Goal: Task Accomplishment & Management: Manage account settings

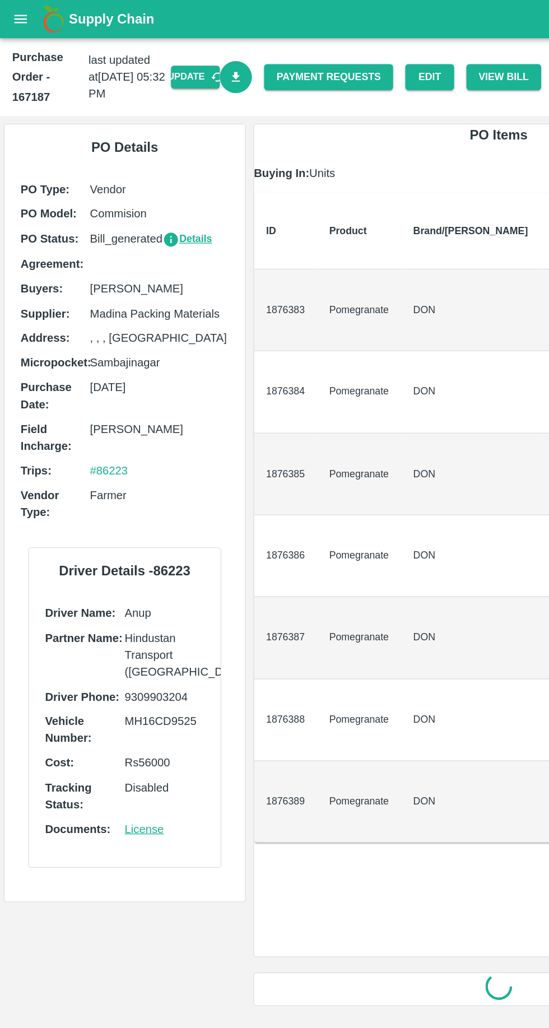
click at [18, 22] on button "open drawer" at bounding box center [15, 14] width 26 height 26
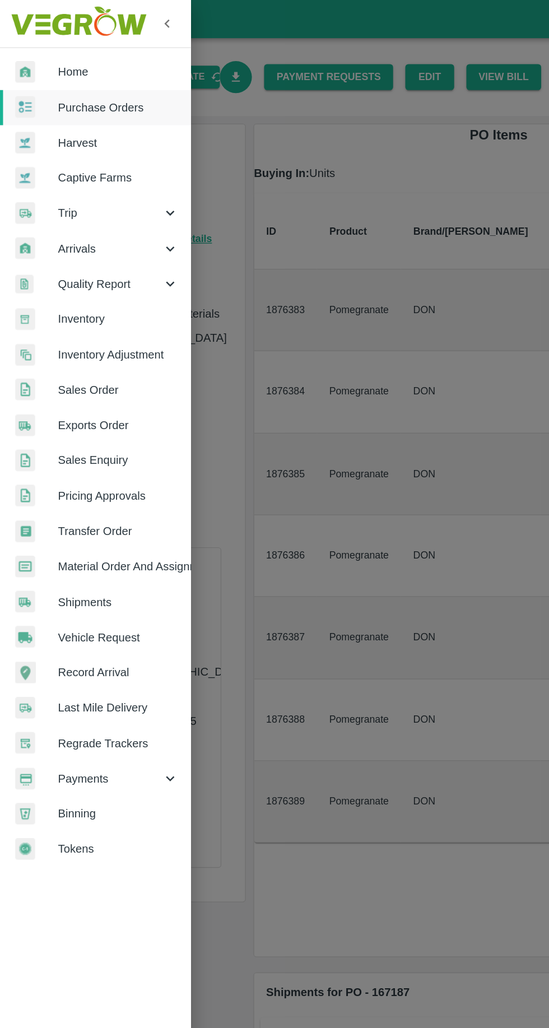
click at [128, 413] on span "Material Order And Assignment" at bounding box center [87, 415] width 89 height 12
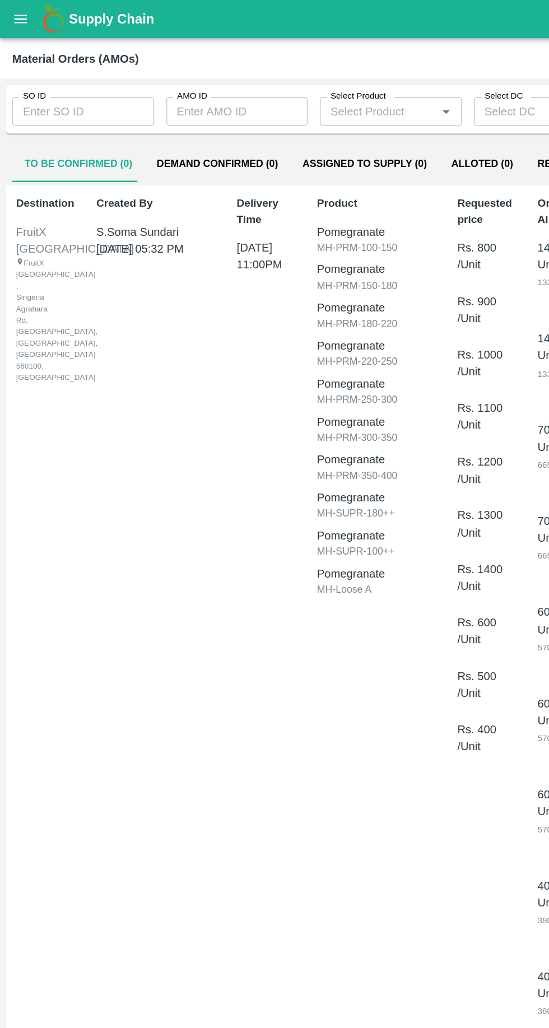
click at [43, 82] on input "SO ID" at bounding box center [61, 81] width 104 height 21
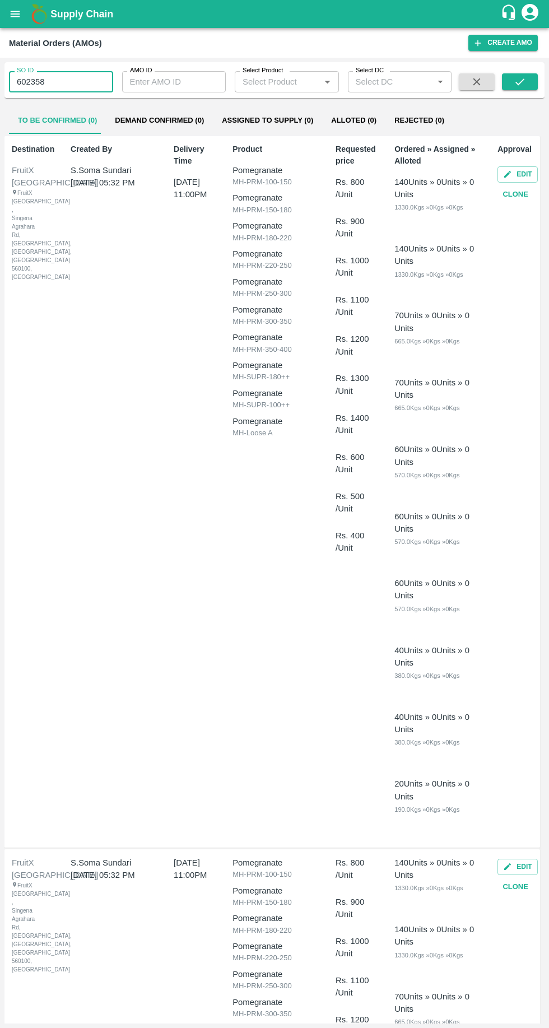
scroll to position [2, 0]
type input "602358"
click at [520, 82] on icon "submit" at bounding box center [520, 82] width 12 height 12
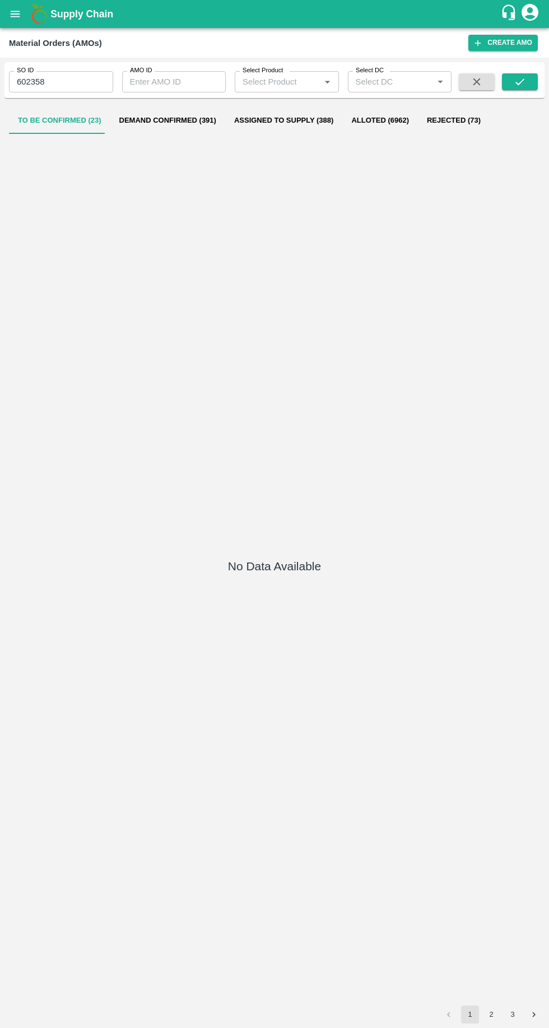
click at [157, 120] on button "Demand Confirmed (391)" at bounding box center [167, 120] width 115 height 27
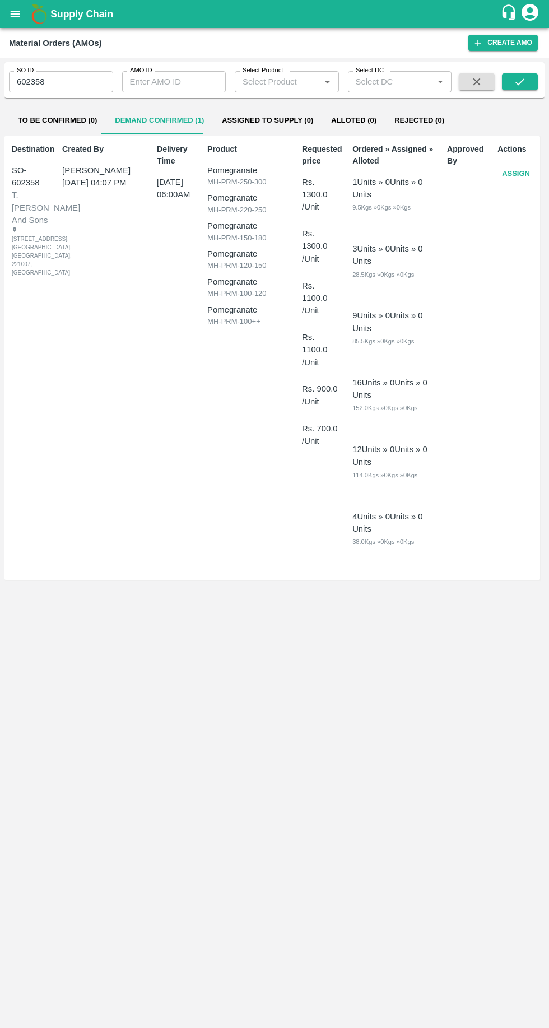
click at [510, 178] on button "Assign" at bounding box center [515, 174] width 37 height 20
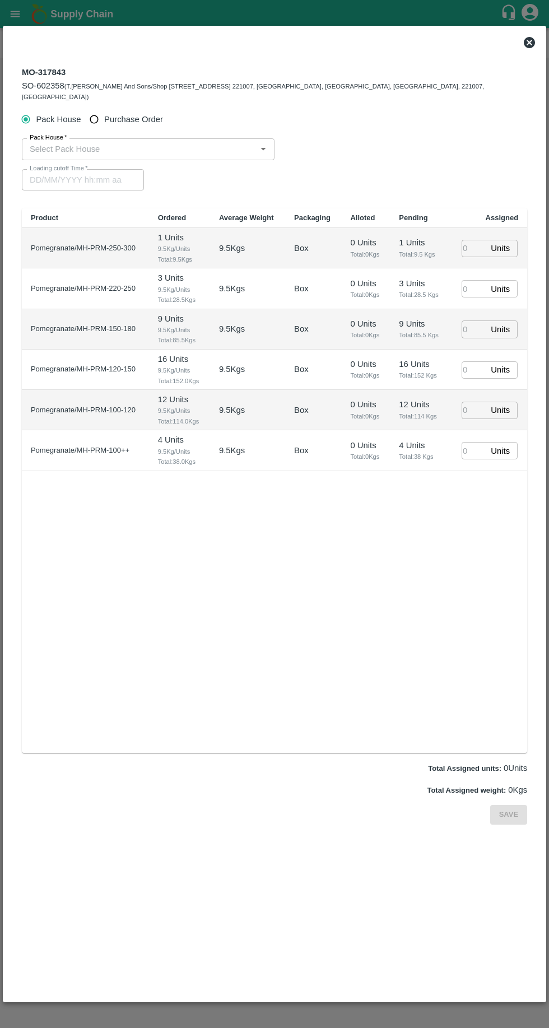
type input "[DATE] 06:00 AM"
click at [102, 115] on input "Purchase Order" at bounding box center [94, 119] width 21 height 21
radio input "true"
click at [60, 142] on input "PO   *" at bounding box center [260, 149] width 471 height 15
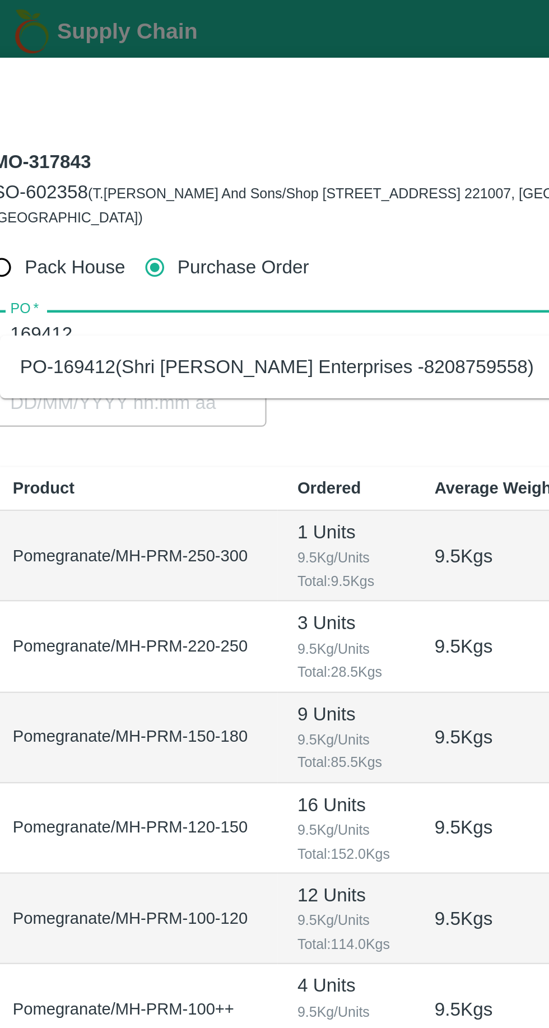
click at [175, 171] on div "PO-169412(Shri [PERSON_NAME] Enterprises -8208759558)" at bounding box center [273, 163] width 496 height 19
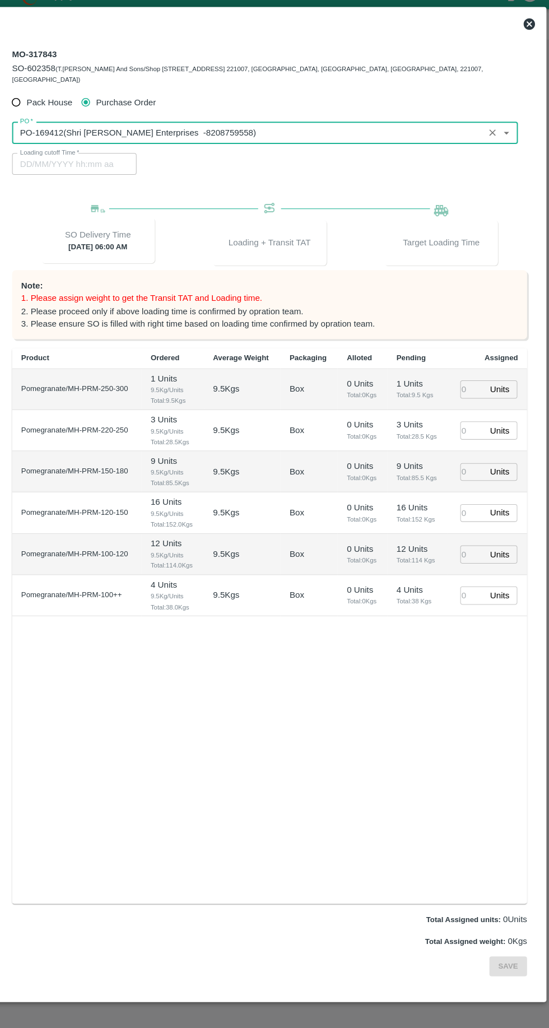
type input "PO-169412(Shri [PERSON_NAME] Enterprises -8208759558)"
click at [471, 392] on input "number" at bounding box center [474, 400] width 25 height 17
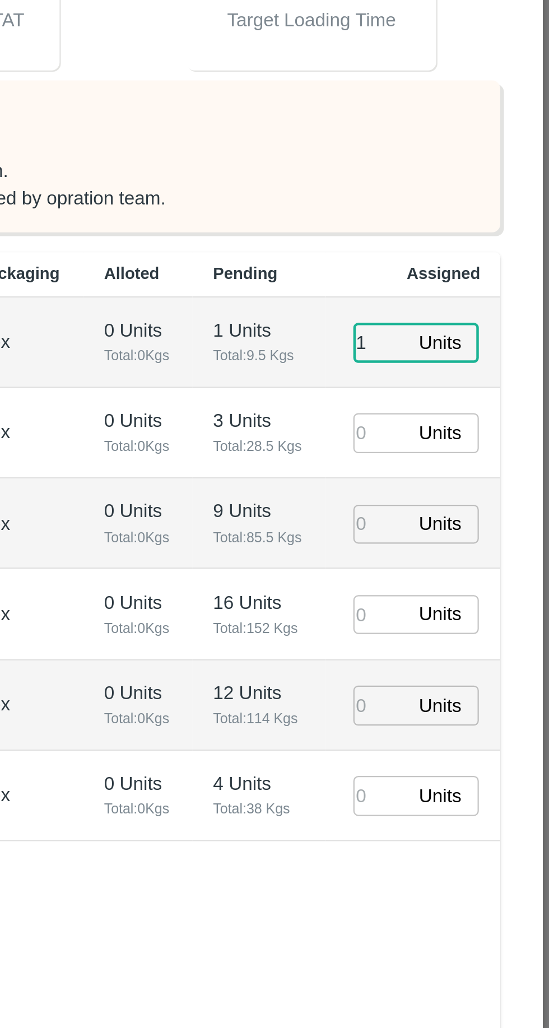
type input "1"
click at [481, 434] on input "number" at bounding box center [474, 440] width 25 height 17
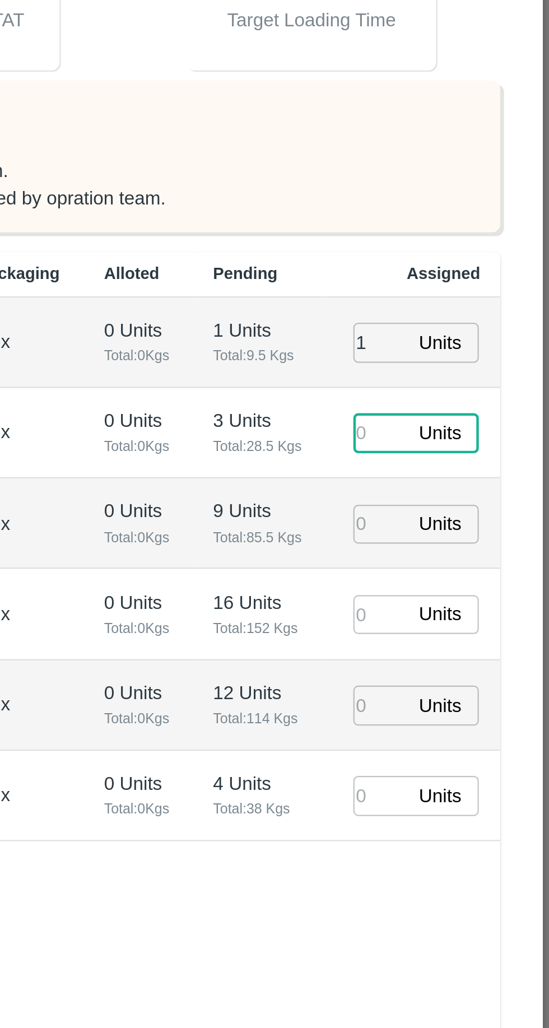
click at [481, 473] on input "number" at bounding box center [474, 481] width 25 height 17
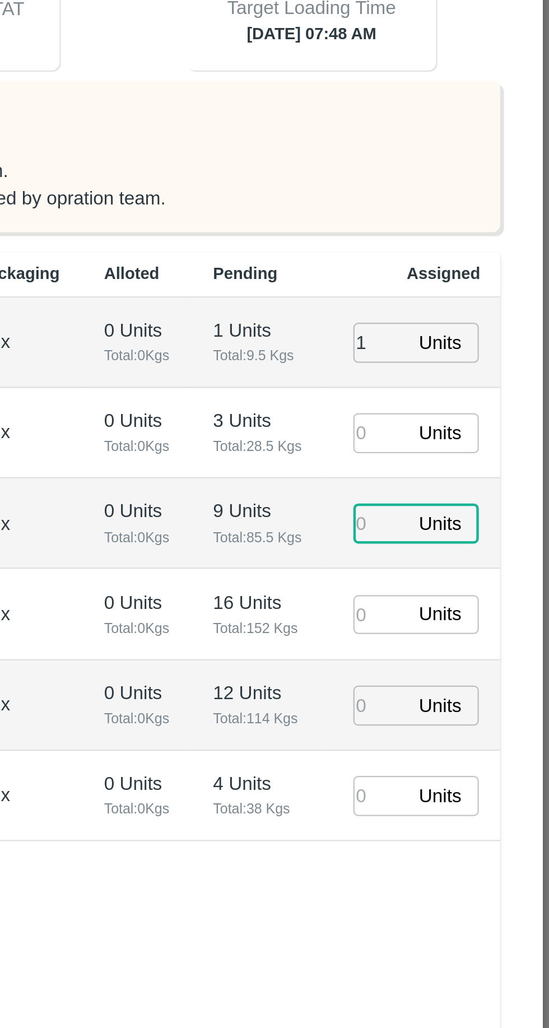
type input "[DATE] 07:48 AM"
type input "9"
click at [480, 432] on input "number" at bounding box center [474, 440] width 25 height 17
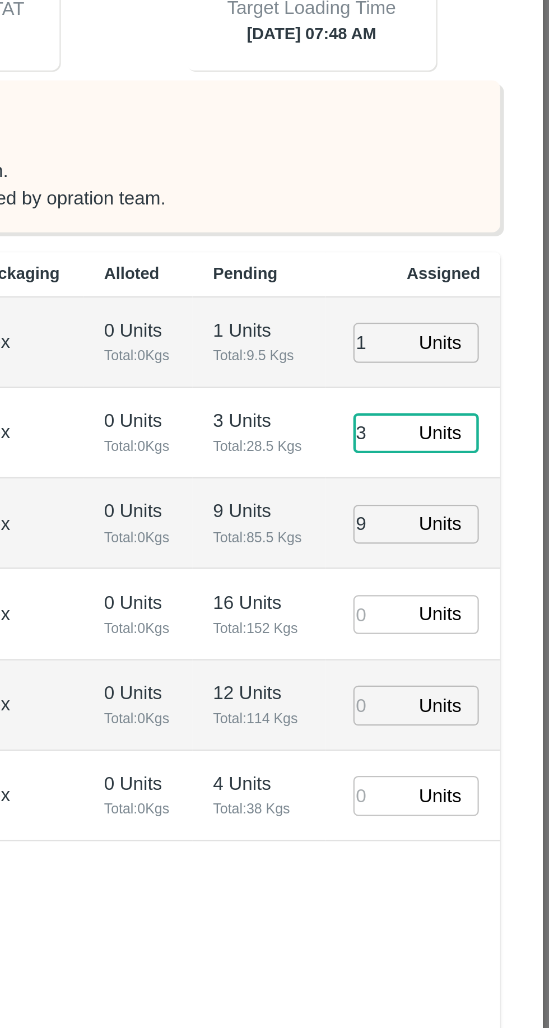
scroll to position [16, 0]
type input "3"
click at [478, 514] on input "number" at bounding box center [474, 522] width 25 height 17
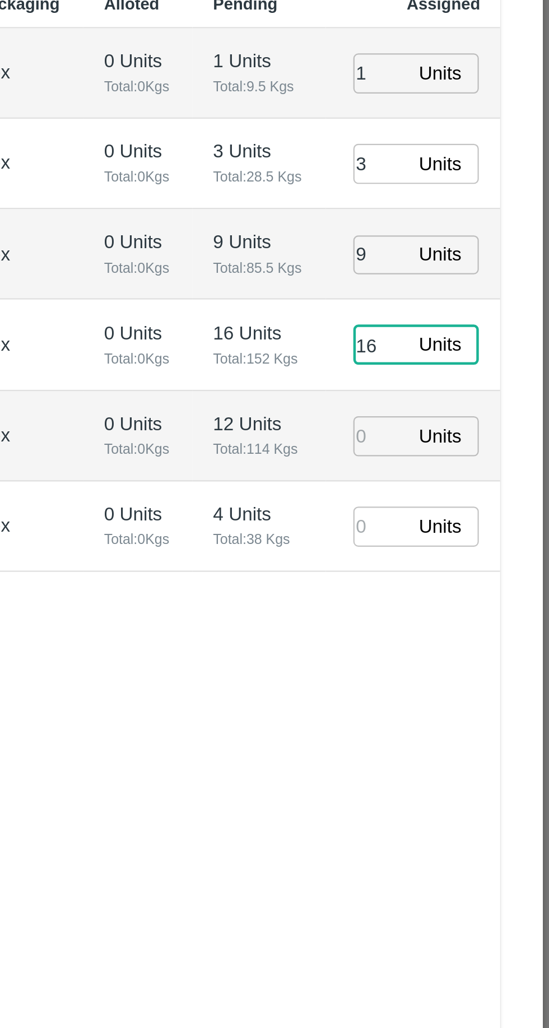
type input "16"
click at [479, 554] on input "number" at bounding box center [474, 562] width 25 height 17
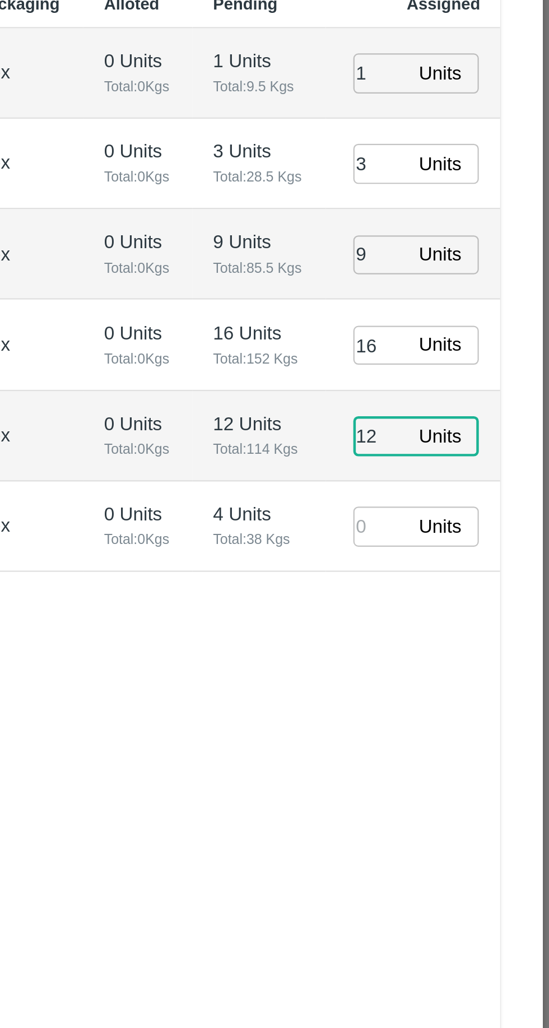
type input "12"
click at [481, 594] on input "number" at bounding box center [474, 602] width 25 height 17
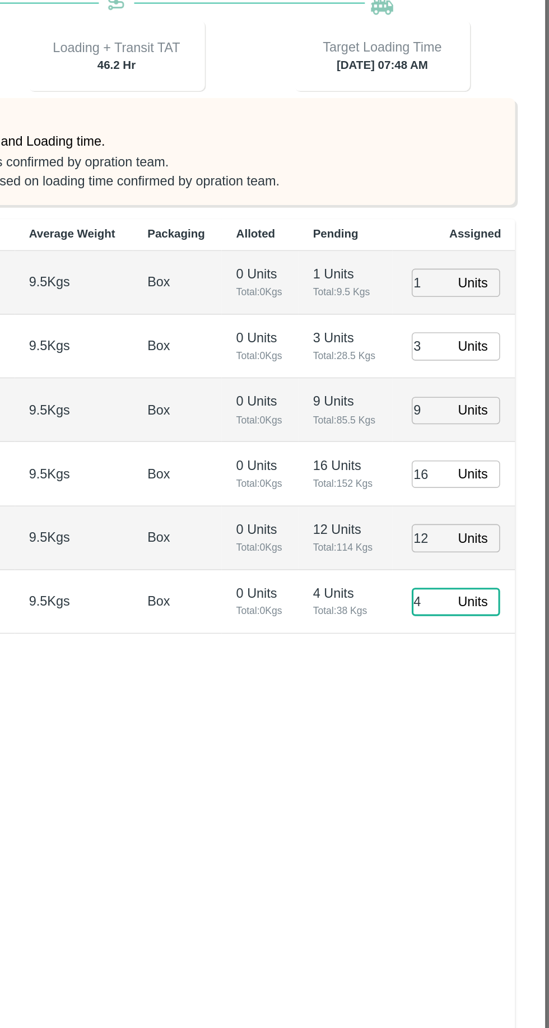
scroll to position [15, 0]
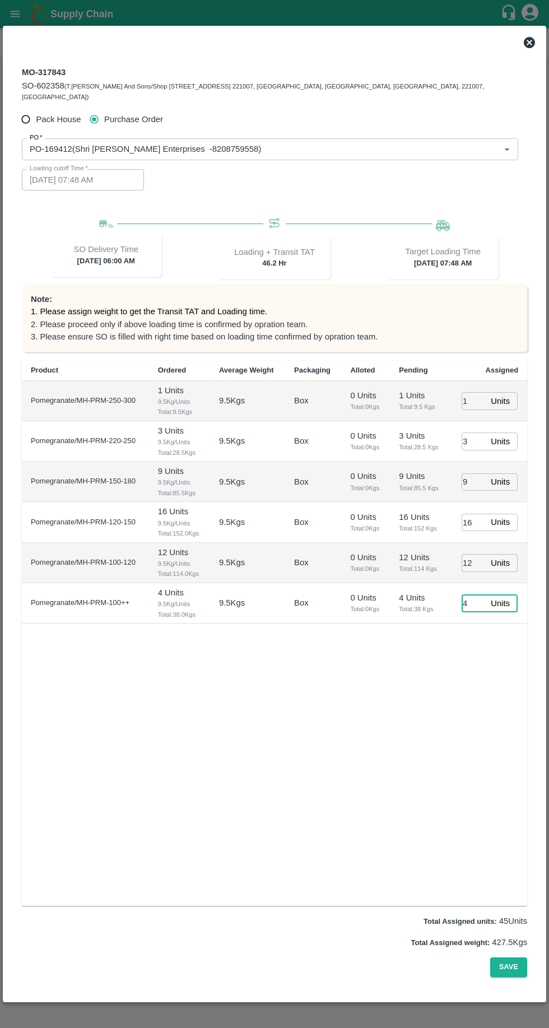
type input "4"
click at [504, 977] on button "Save" at bounding box center [508, 967] width 37 height 20
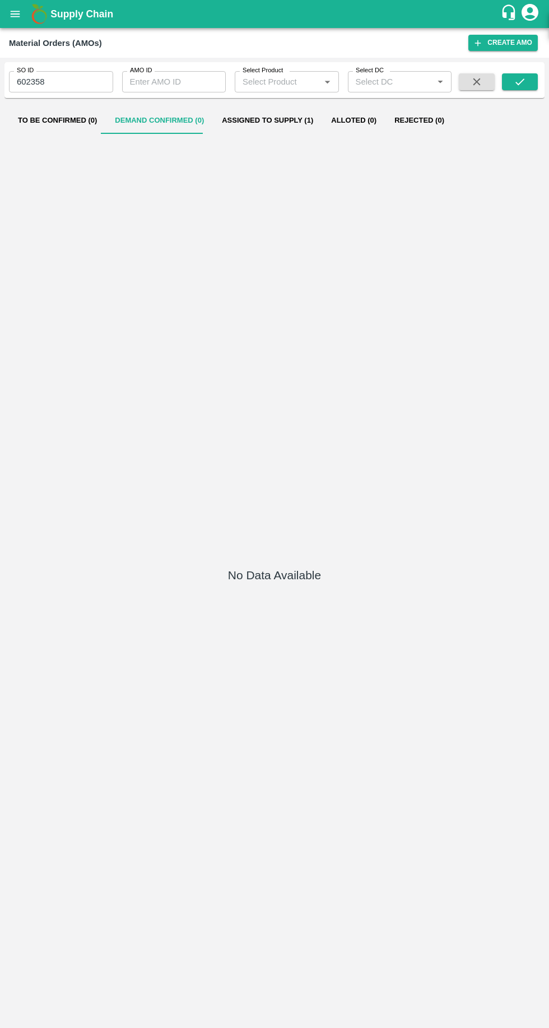
click at [79, 73] on input "602358" at bounding box center [61, 81] width 104 height 21
type input "602359"
click at [535, 85] on button "submit" at bounding box center [520, 81] width 36 height 17
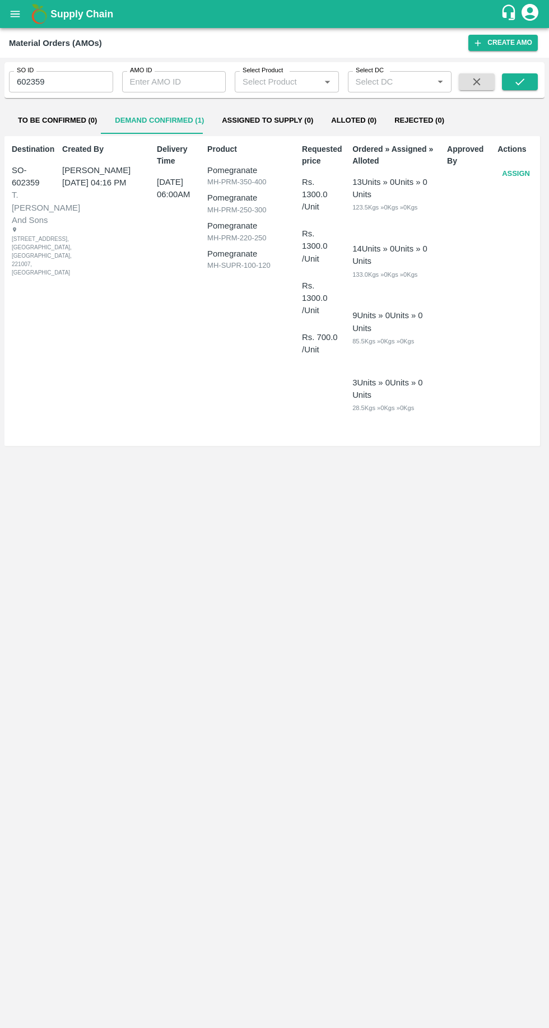
click at [521, 179] on button "Assign" at bounding box center [515, 174] width 37 height 20
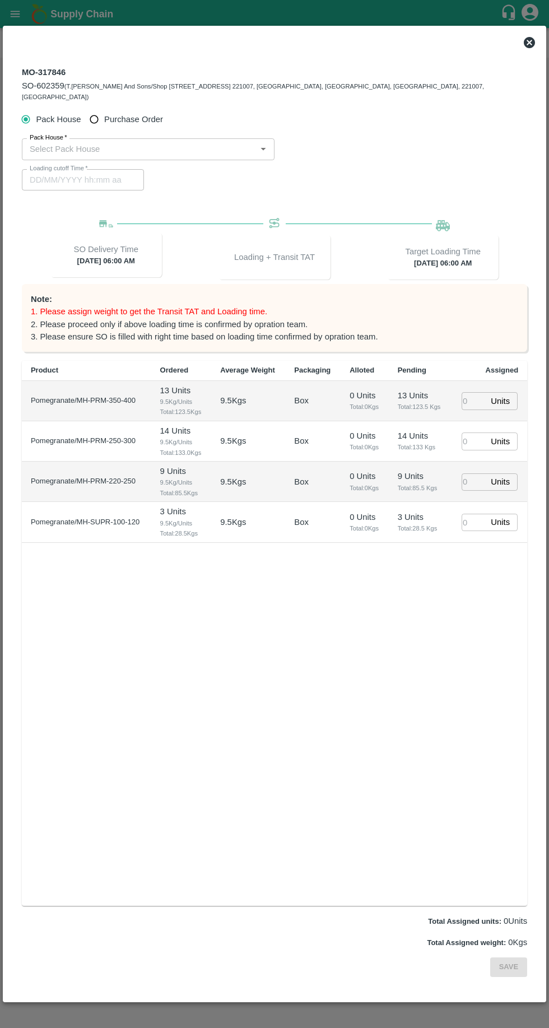
type input "[DATE] 06:00 AM"
click at [98, 109] on input "Purchase Order" at bounding box center [94, 119] width 21 height 21
radio input "true"
click at [158, 142] on input "PO   *" at bounding box center [260, 149] width 471 height 15
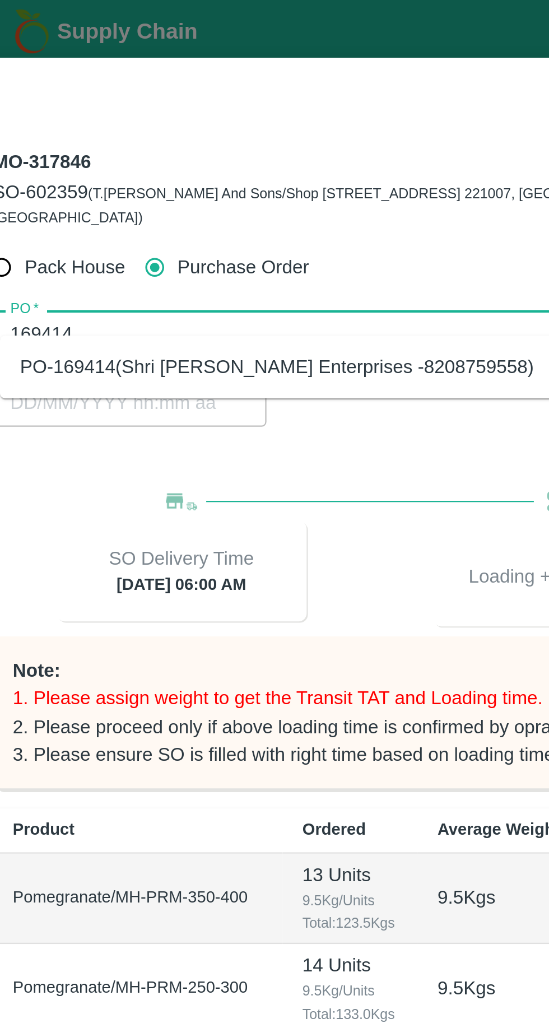
click at [177, 160] on div "PO-169414(Shri [PERSON_NAME] Enterprises -8208759558)" at bounding box center [148, 163] width 229 height 12
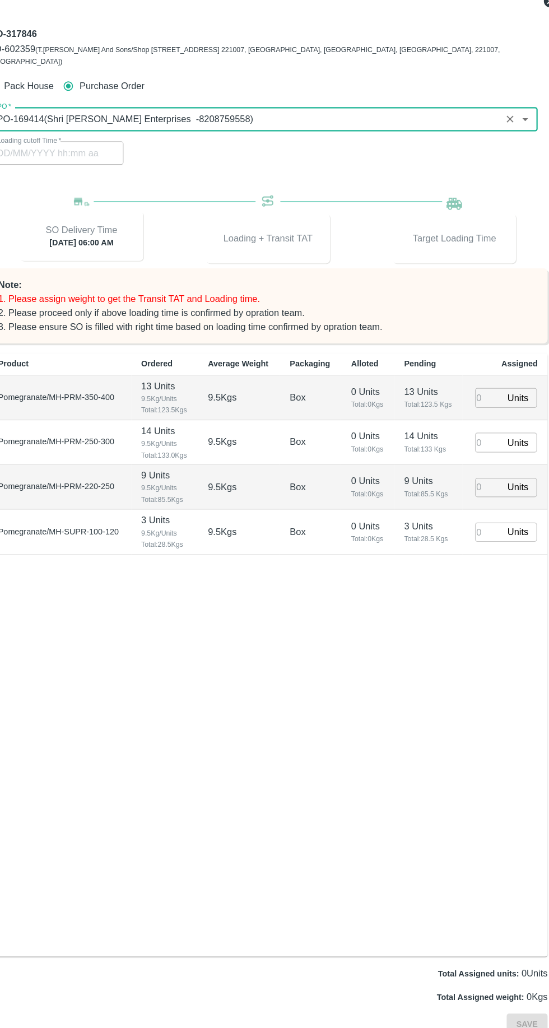
type input "PO-169414(Shri [PERSON_NAME] Enterprises -8208759558)"
click at [477, 394] on input "number" at bounding box center [474, 400] width 25 height 17
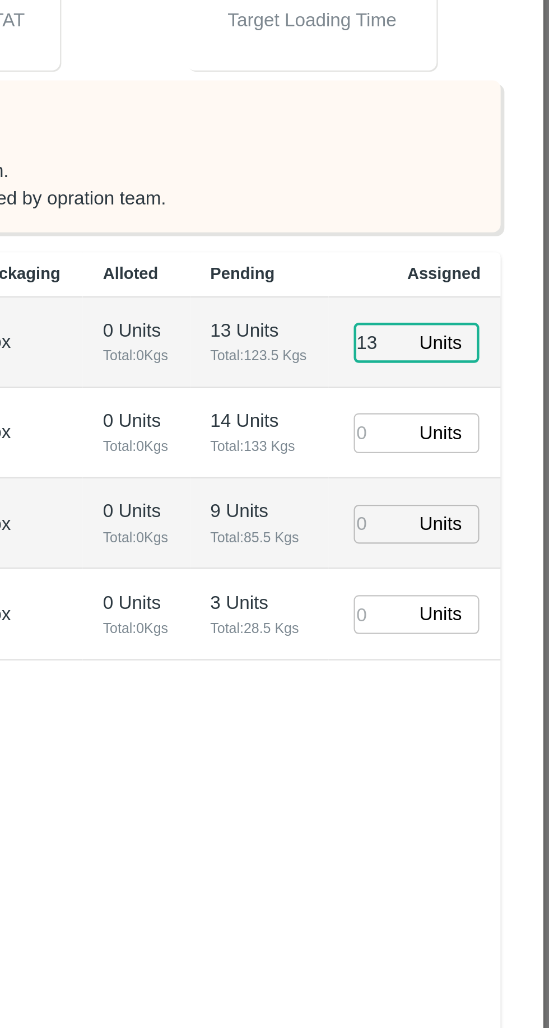
type input "13"
click at [494, 435] on p "Units" at bounding box center [500, 441] width 19 height 12
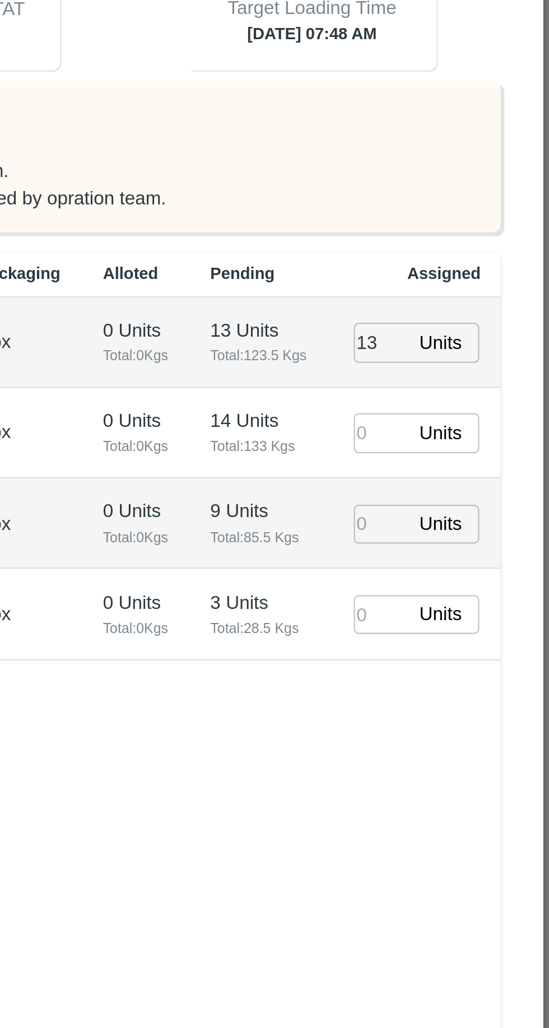
type input "[DATE] 07:48 AM"
click at [481, 432] on input "number" at bounding box center [474, 440] width 25 height 17
type input "14"
click at [480, 473] on input "number" at bounding box center [474, 481] width 25 height 17
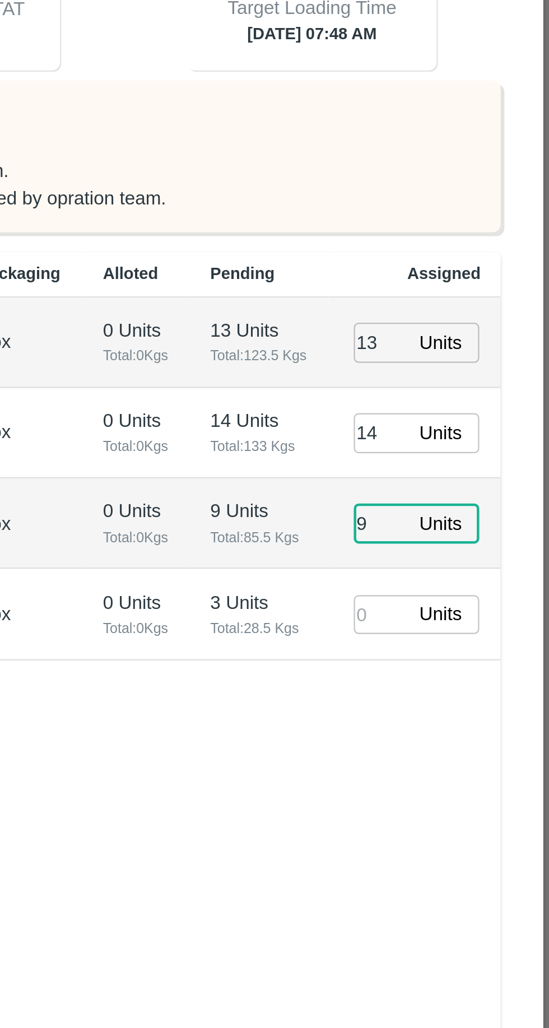
type input "9"
click at [477, 514] on input "number" at bounding box center [474, 522] width 25 height 17
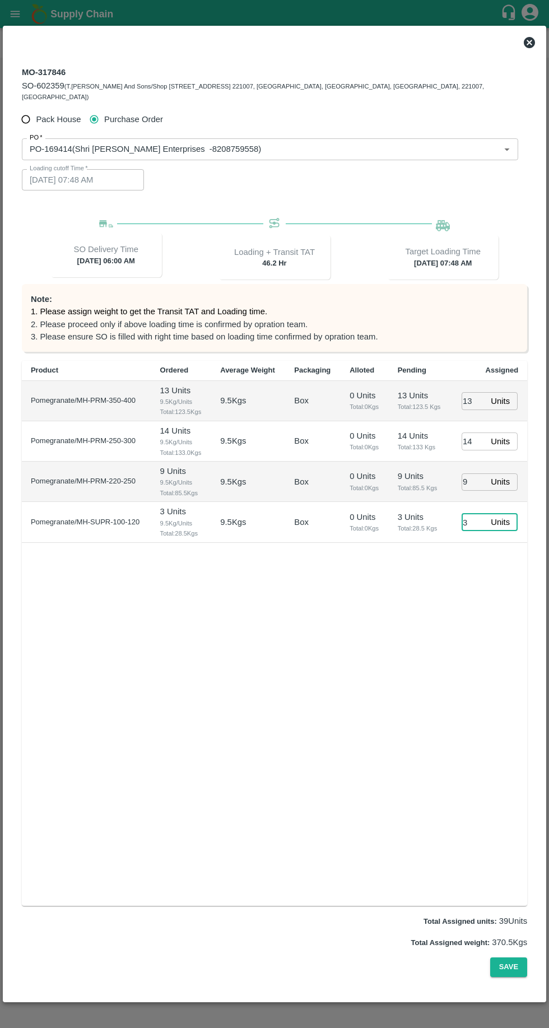
scroll to position [0, 0]
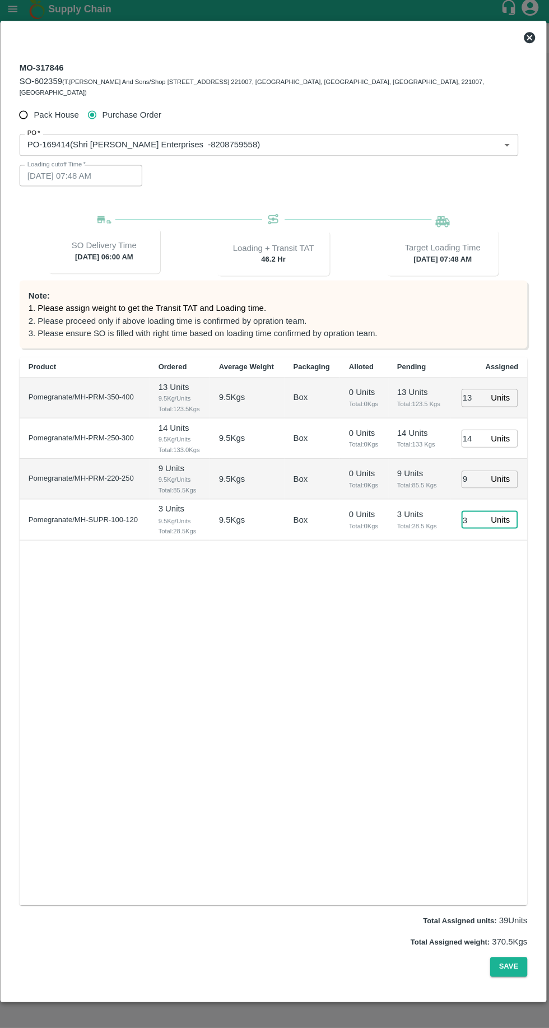
type input "3"
click at [509, 995] on div "MO-317846 SO-602359 (T.[PERSON_NAME] And Sons/Shop No B 27 , , Pahariya fruit m…" at bounding box center [274, 525] width 532 height 943
click at [508, 977] on button "Save" at bounding box center [508, 967] width 37 height 20
